Goal: Transaction & Acquisition: Purchase product/service

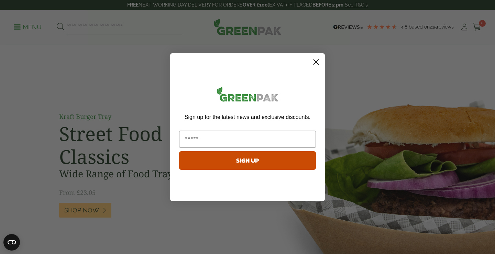
click at [317, 61] on circle "Close dialog" at bounding box center [315, 61] width 11 height 11
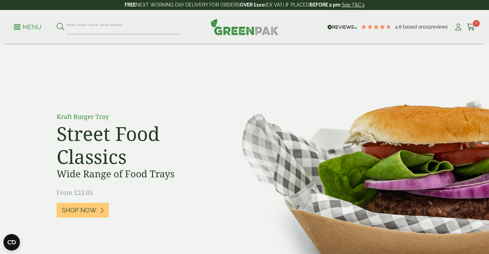
click at [21, 25] on p "Menu" at bounding box center [28, 27] width 28 height 8
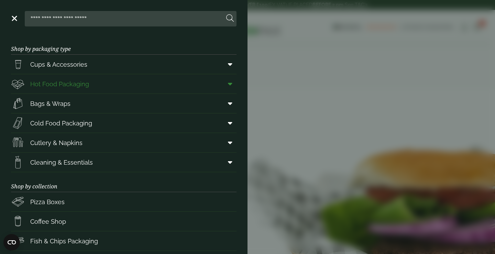
click at [228, 83] on icon at bounding box center [230, 83] width 4 height 7
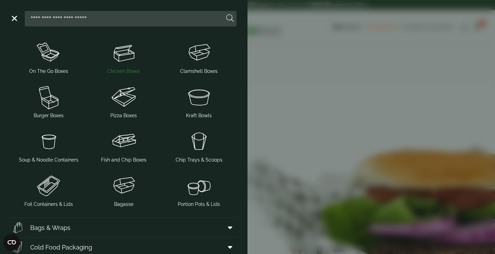
scroll to position [137, 0]
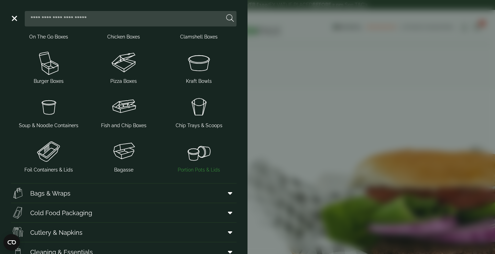
click at [194, 170] on span "Portion Pots & Lids" at bounding box center [199, 169] width 42 height 7
